Goal: Navigation & Orientation: Find specific page/section

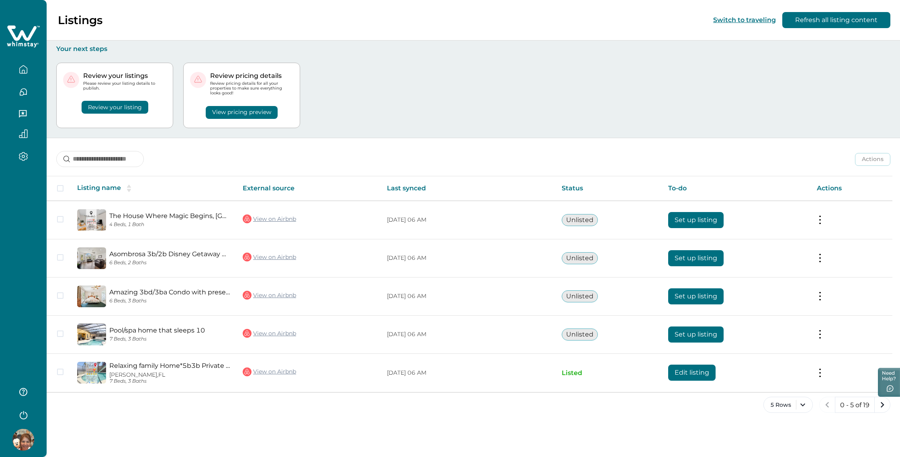
click at [21, 93] on icon "button" at bounding box center [23, 92] width 9 height 9
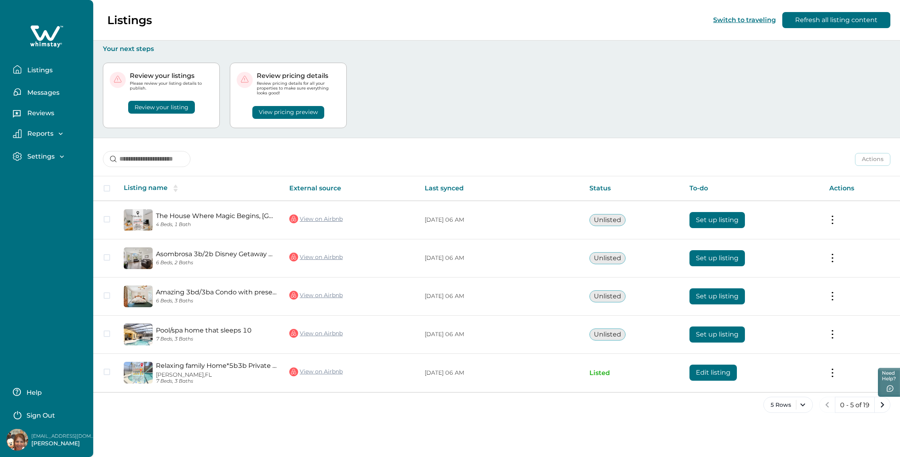
click at [21, 93] on icon "button" at bounding box center [17, 92] width 9 height 9
